Goal: Transaction & Acquisition: Purchase product/service

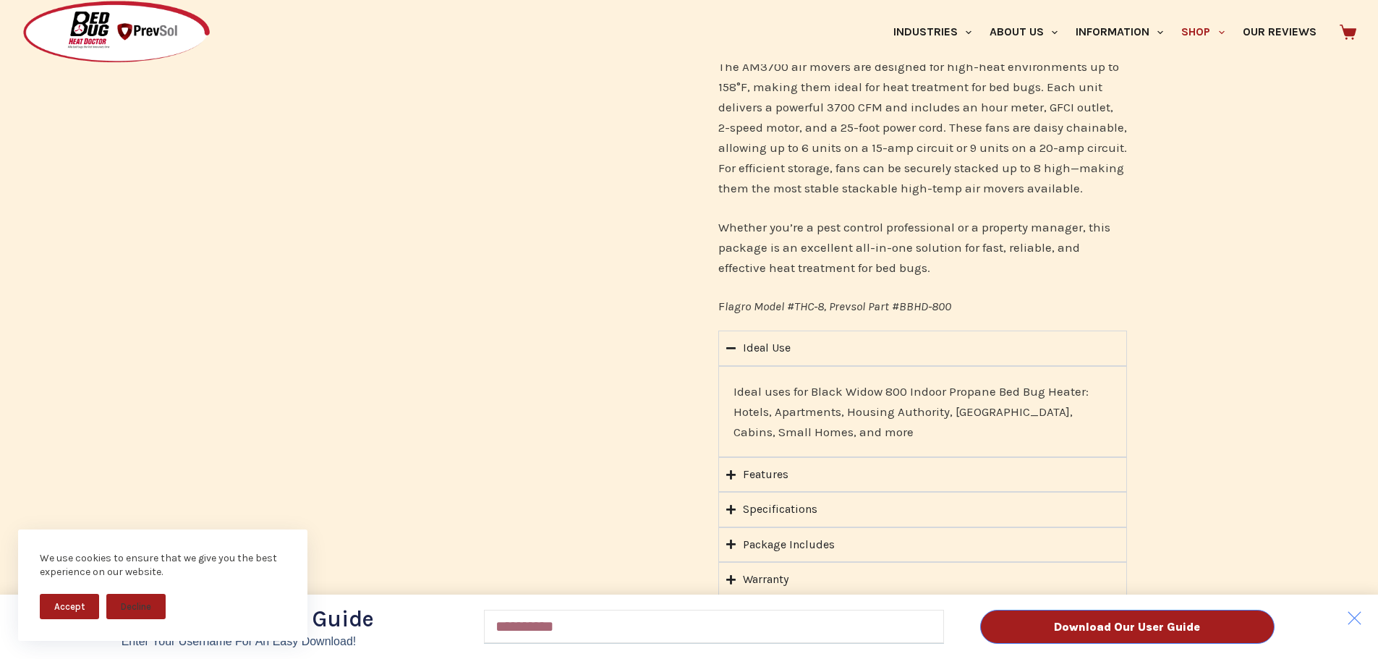
scroll to position [1157, 0]
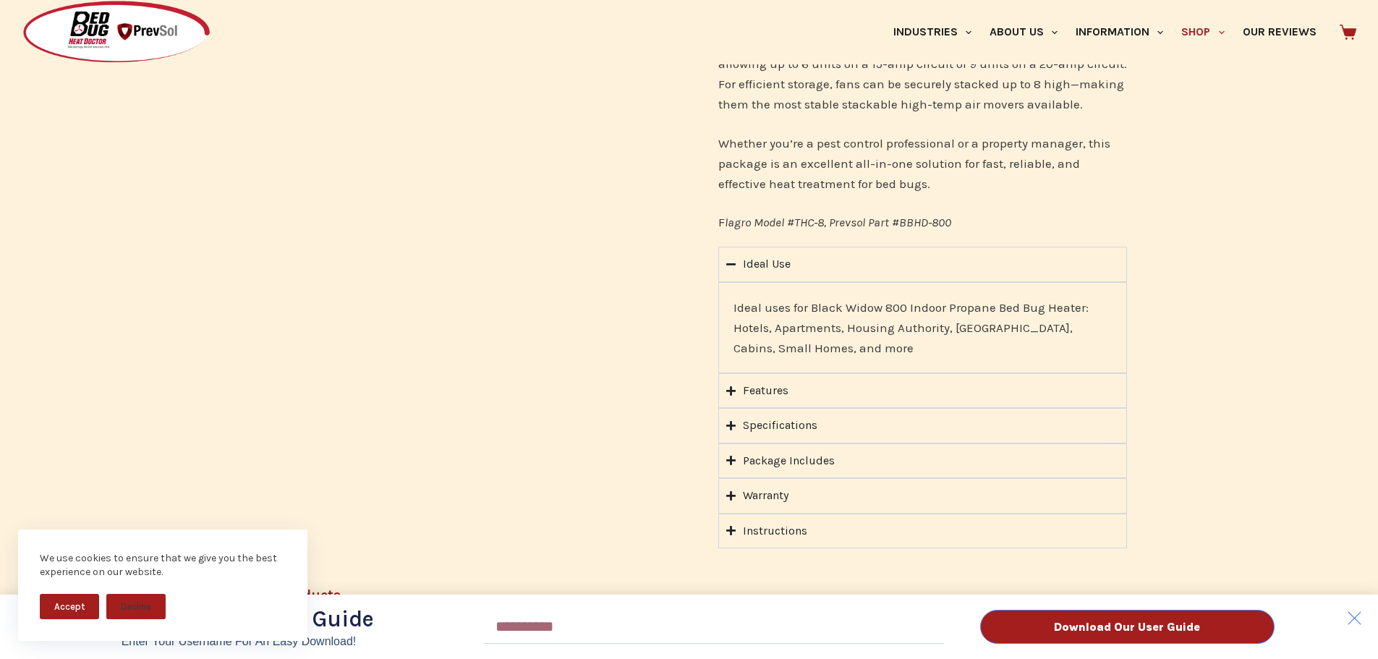
click at [727, 405] on div "Download Our User Guide Enter Your Username for an Easy Download! Email Downloa…" at bounding box center [689, 329] width 1378 height 659
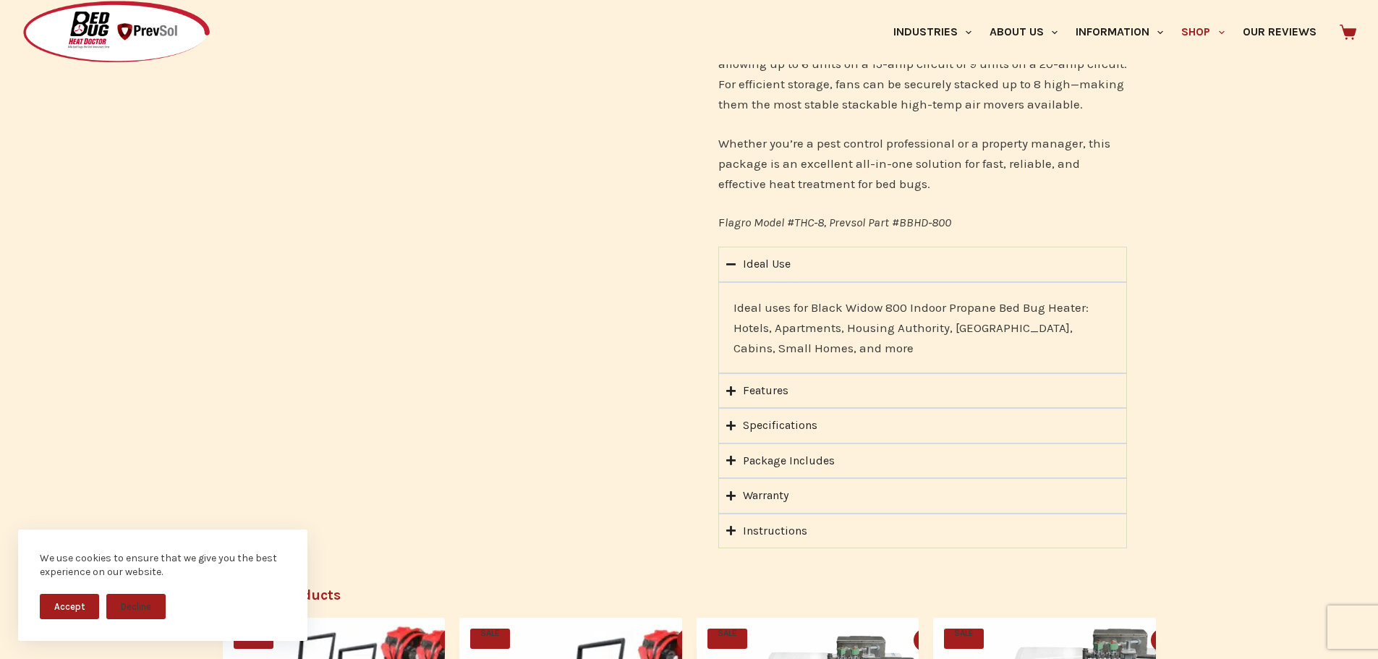
click at [730, 421] on icon "Accordion. Open links with Enter or Space, close with Escape, and navigate with…" at bounding box center [730, 425] width 9 height 9
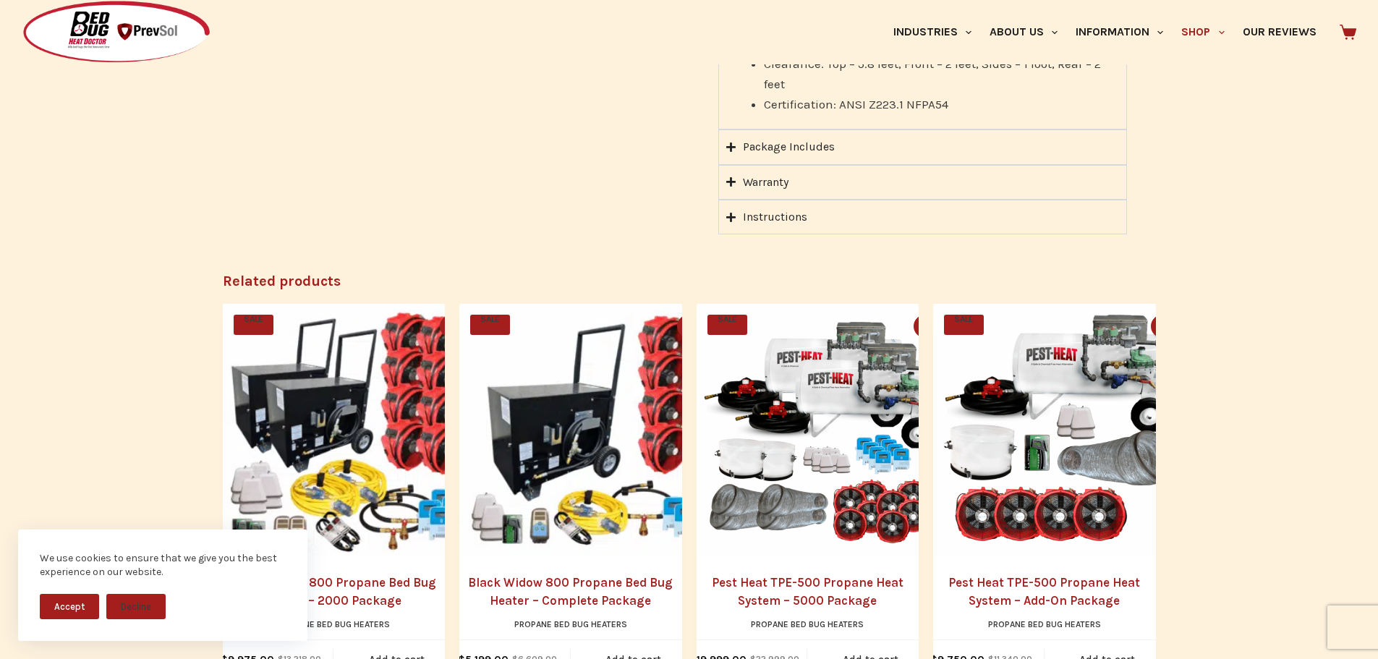
scroll to position [1591, 0]
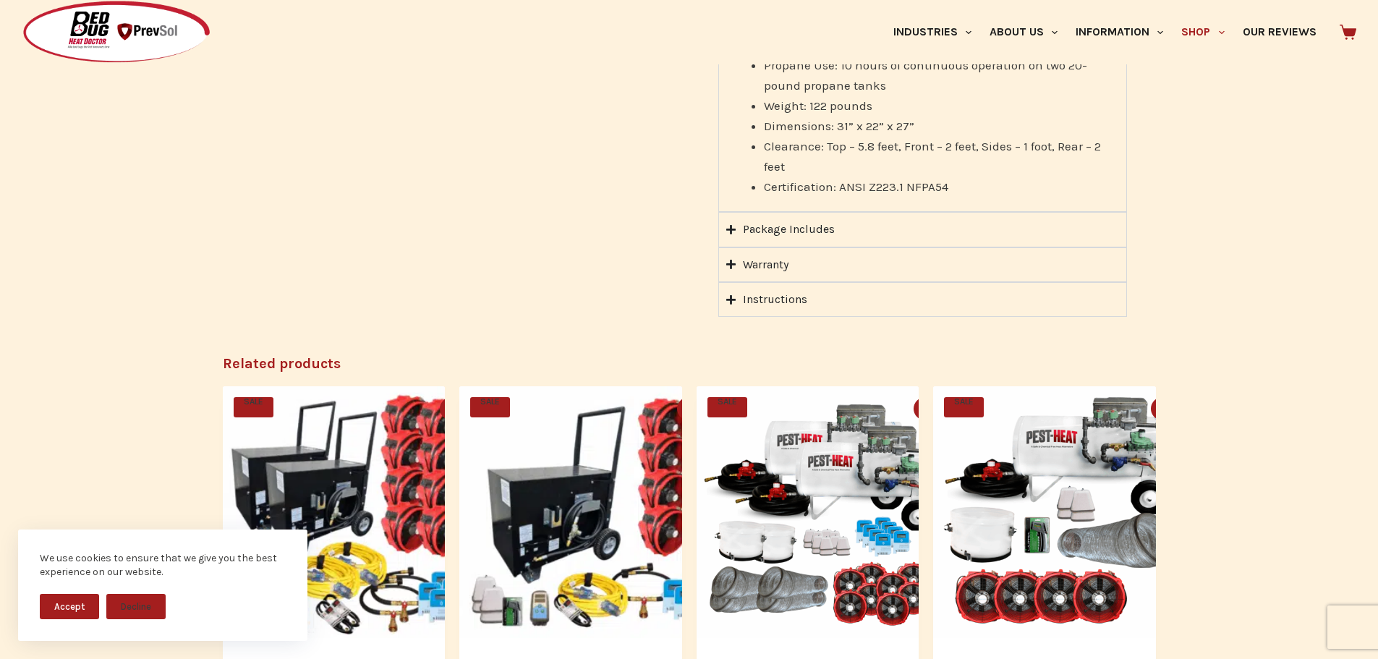
click at [731, 295] on icon "Accordion. Open links with Enter or Space, close with Escape, and navigate with…" at bounding box center [730, 299] width 9 height 9
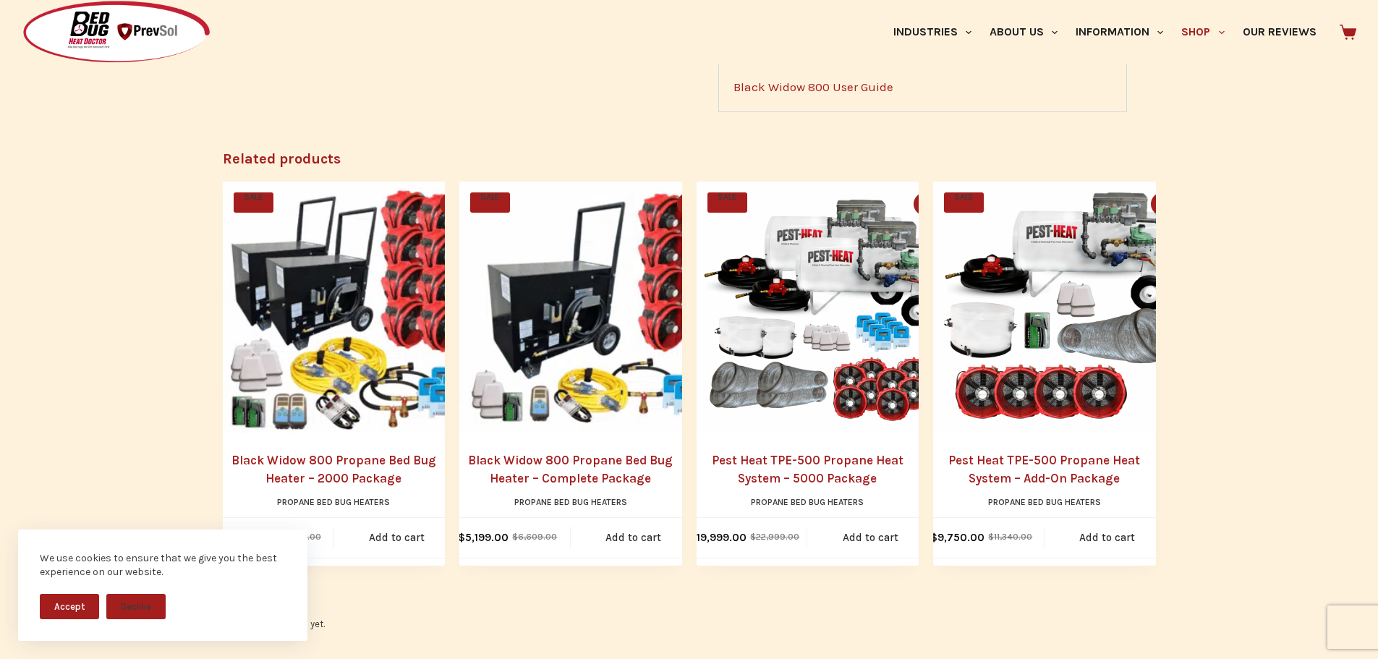
click at [602, 451] on link "Black Widow 800 Propane Bed Bug Heater – Complete Package" at bounding box center [570, 469] width 223 height 37
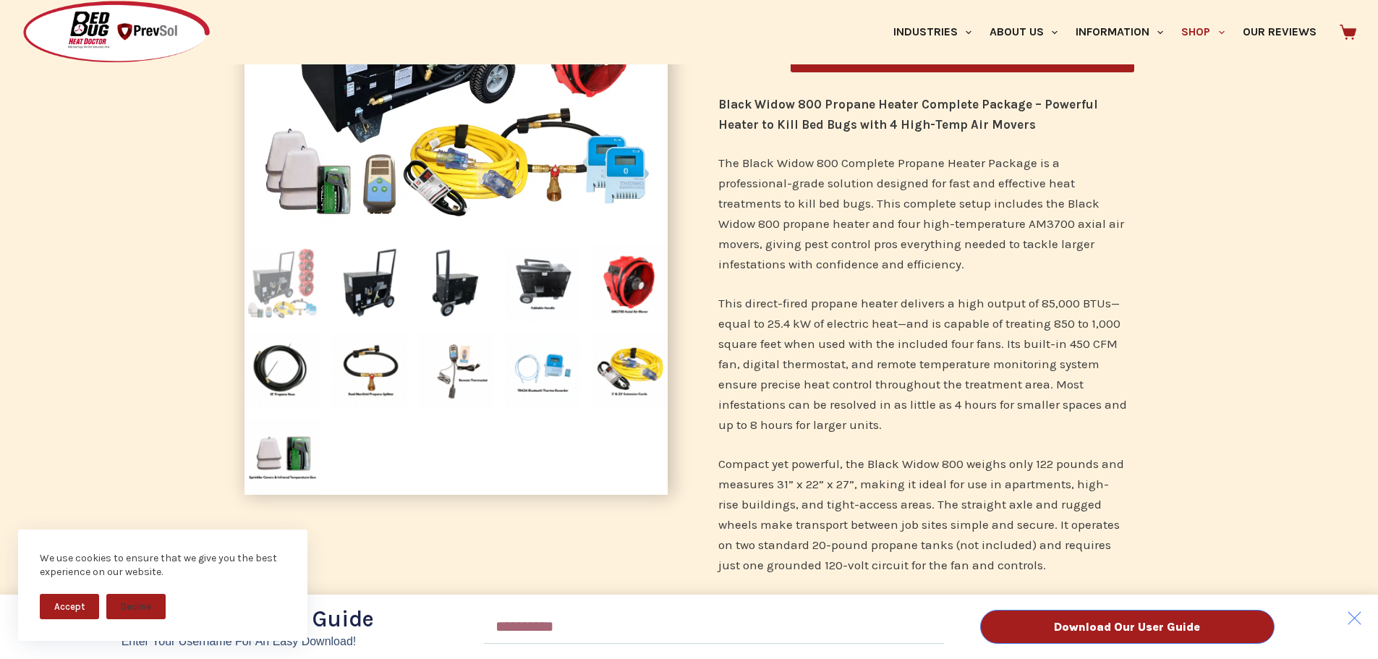
scroll to position [362, 0]
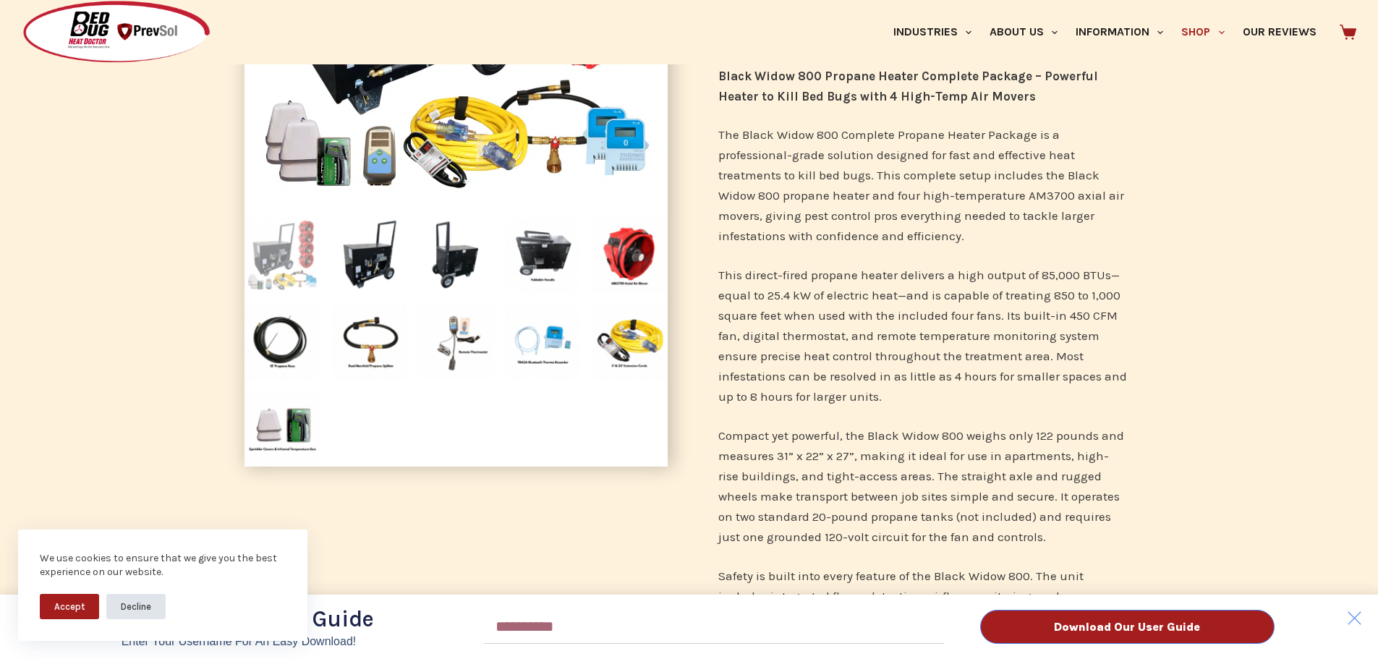
click at [157, 606] on button "Decline" at bounding box center [135, 606] width 59 height 25
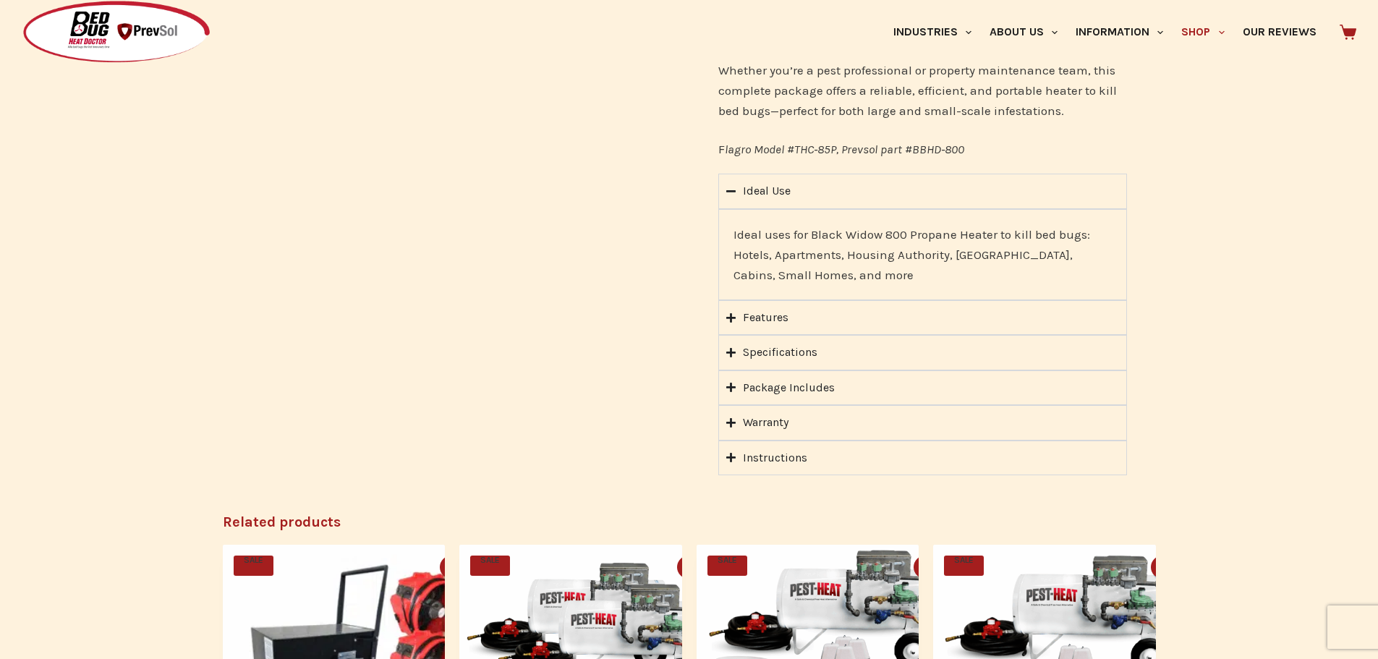
scroll to position [1374, 0]
